Goal: Navigation & Orientation: Find specific page/section

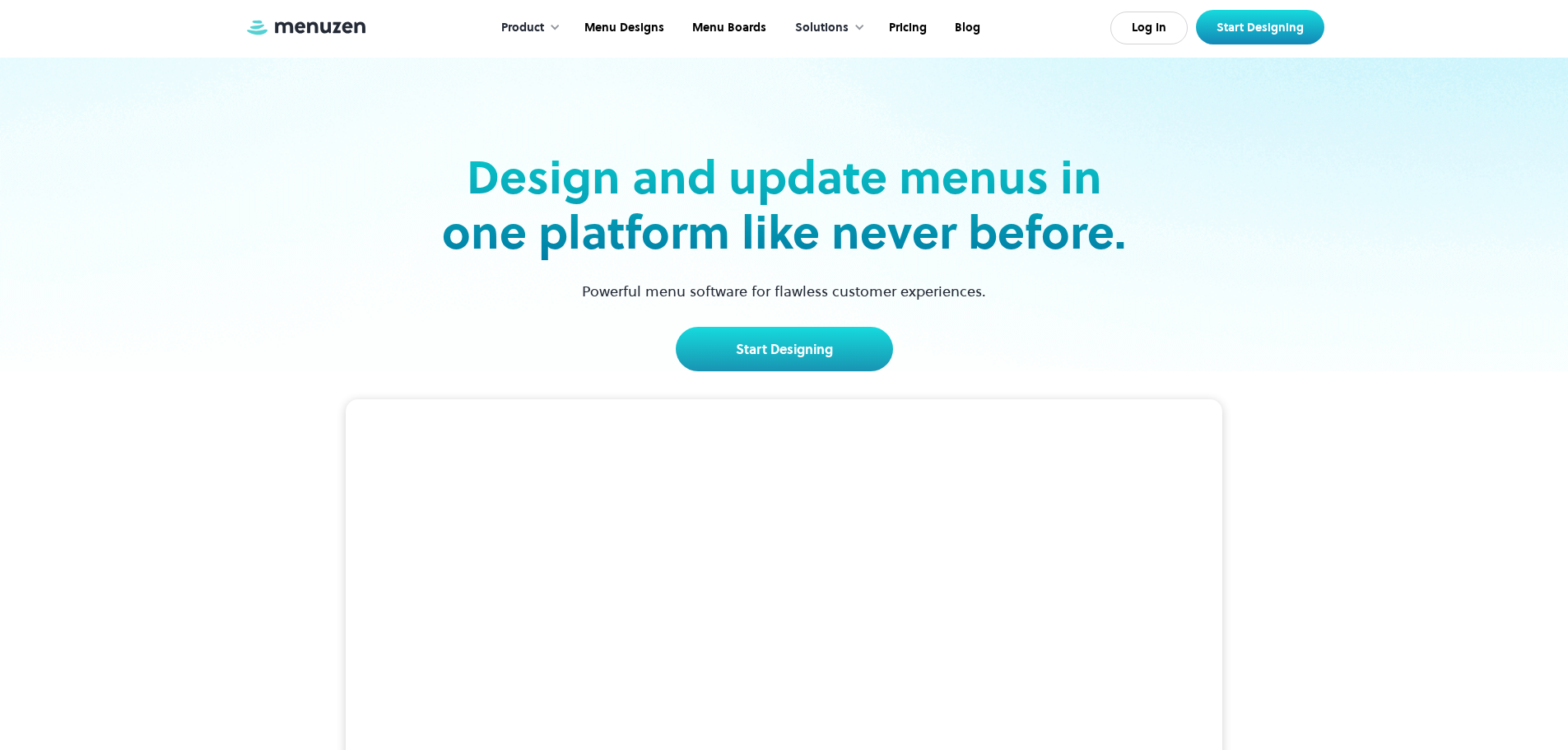
click at [625, 457] on video at bounding box center [784, 619] width 876 height 439
click at [627, 31] on link "Menu Designs" at bounding box center [623, 28] width 107 height 51
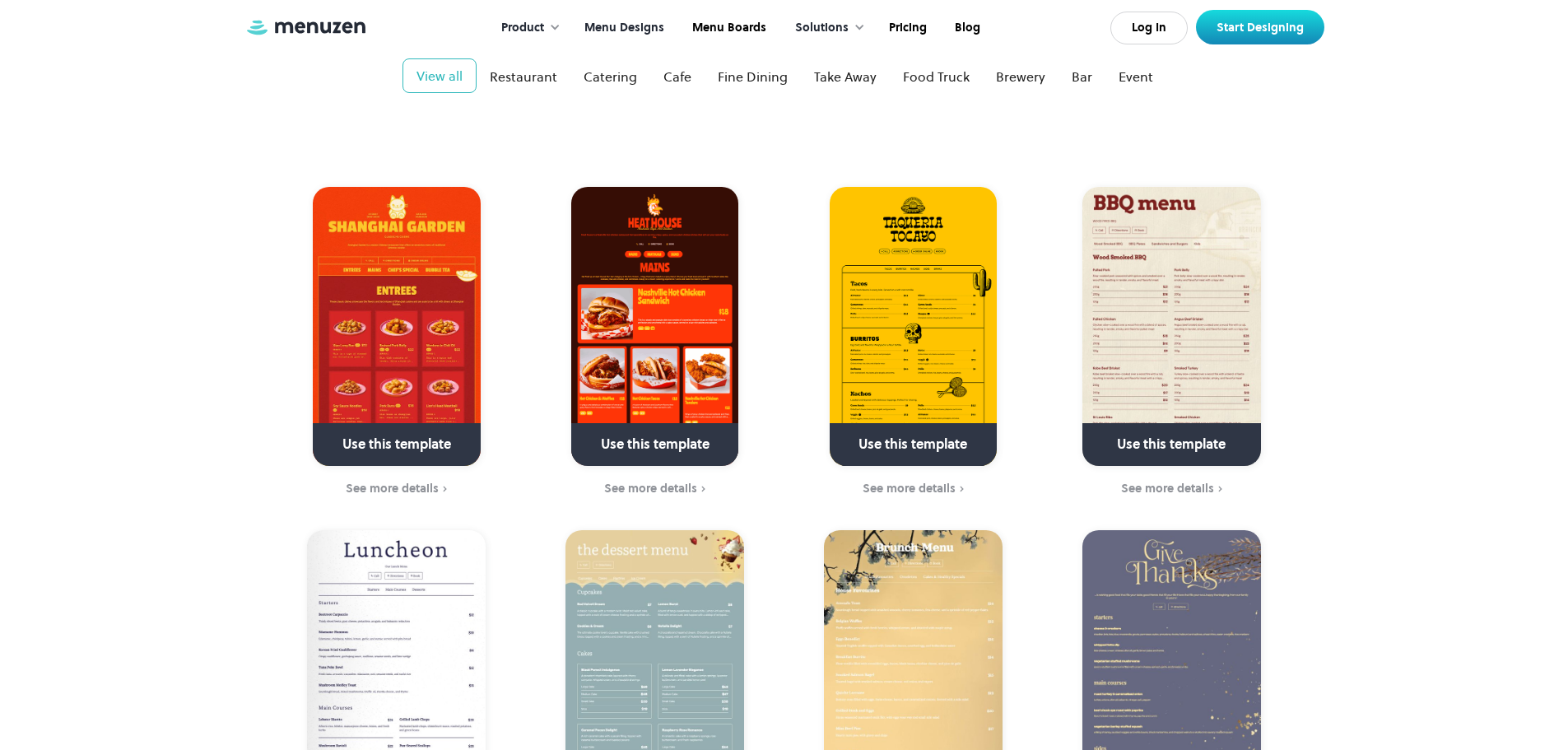
scroll to position [82, 0]
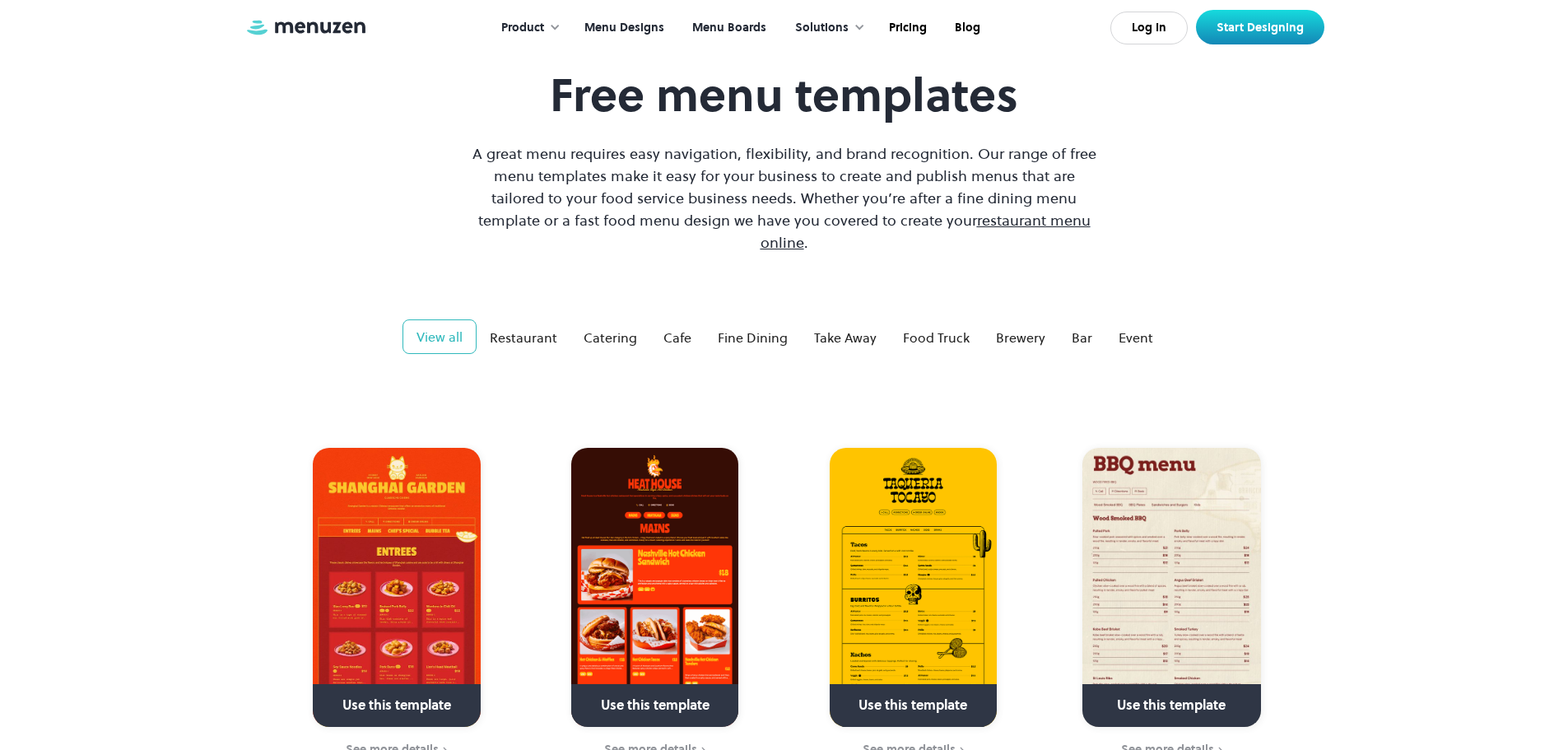
click at [760, 31] on link "Menu Boards" at bounding box center [728, 28] width 102 height 51
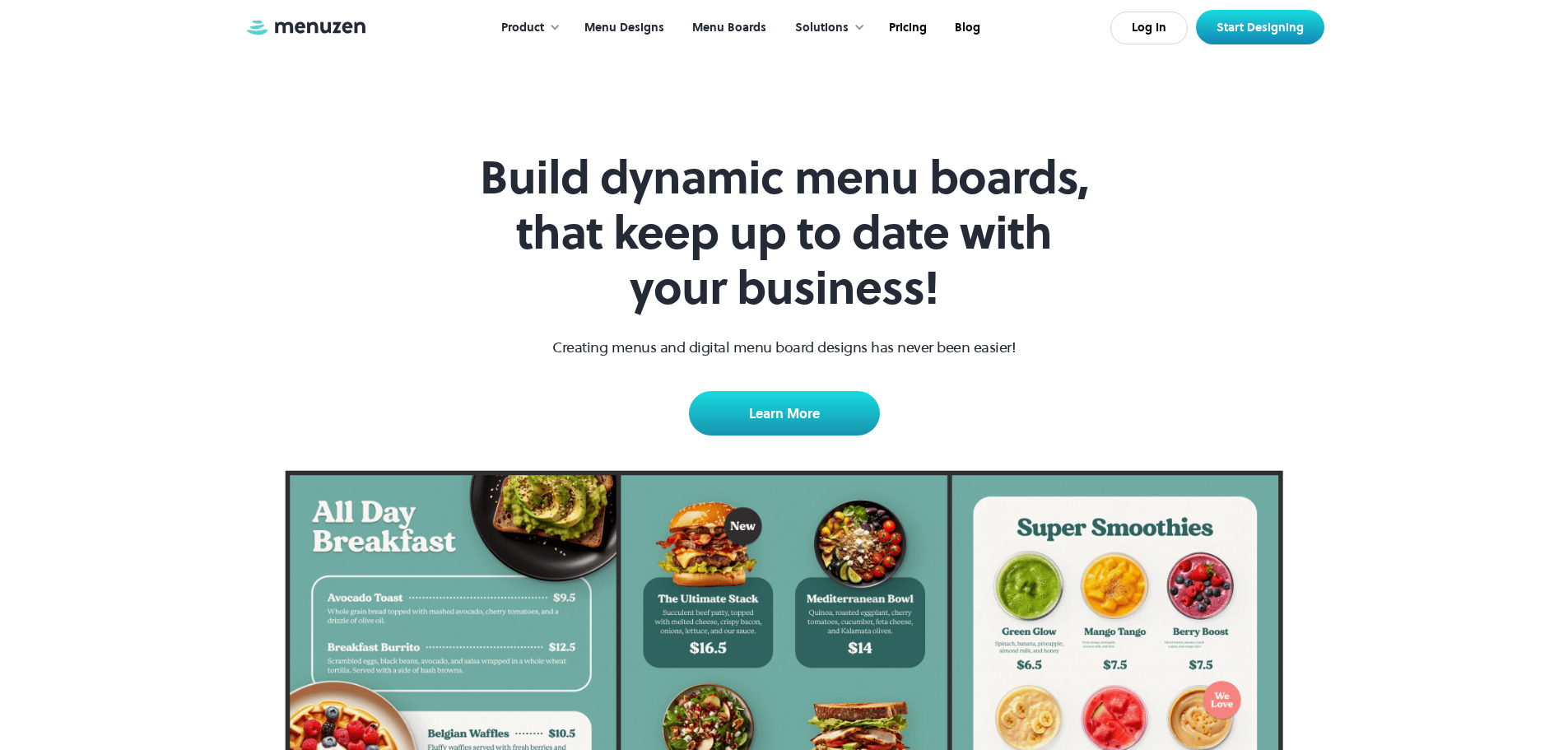
click at [634, 29] on link "Menu Designs" at bounding box center [623, 28] width 107 height 51
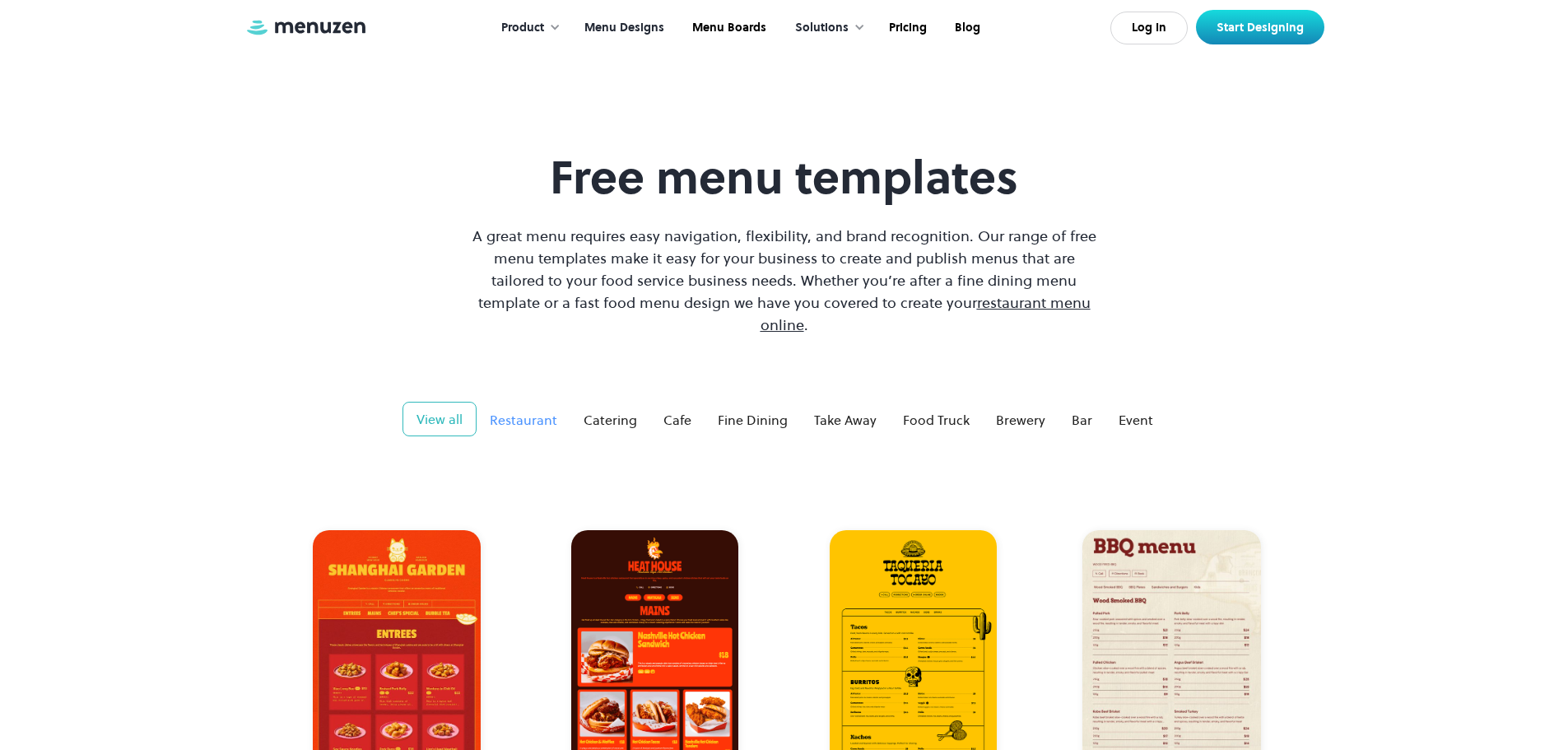
click at [521, 410] on div "Restaurant" at bounding box center [524, 420] width 67 height 20
click at [923, 410] on div "Food Truck" at bounding box center [936, 420] width 66 height 20
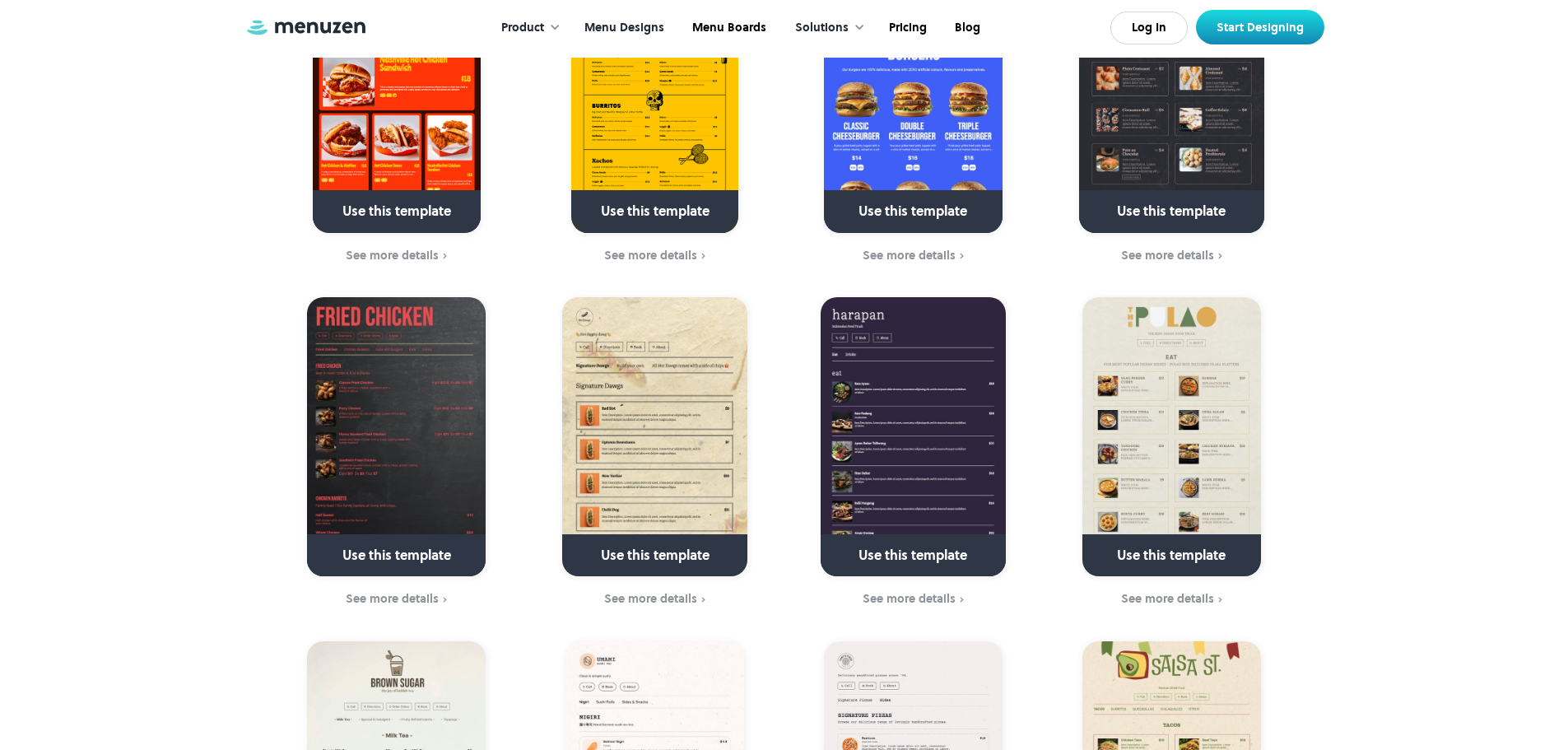
scroll to position [247, 0]
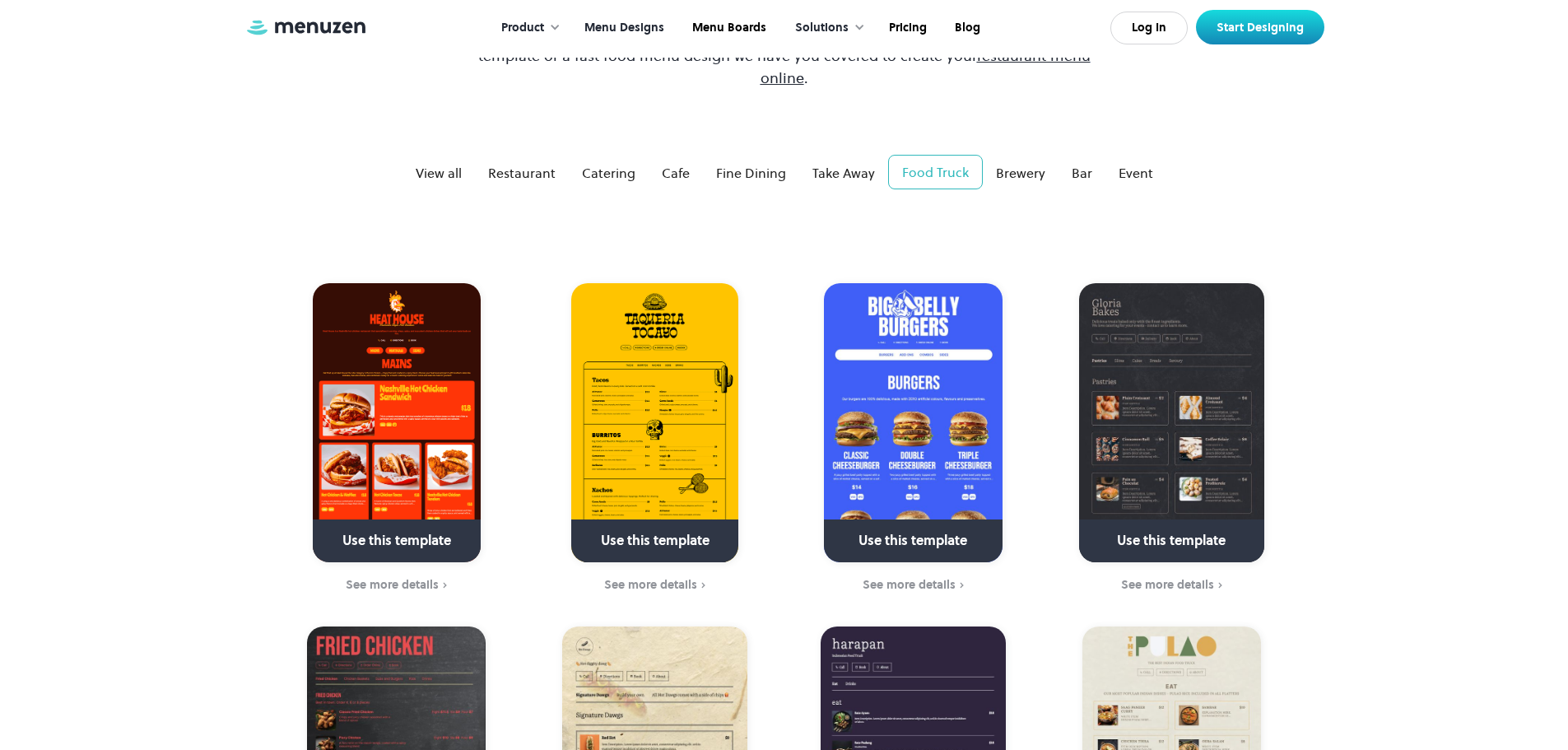
click at [387, 398] on img at bounding box center [396, 422] width 167 height 279
